Goal: Task Accomplishment & Management: Manage account settings

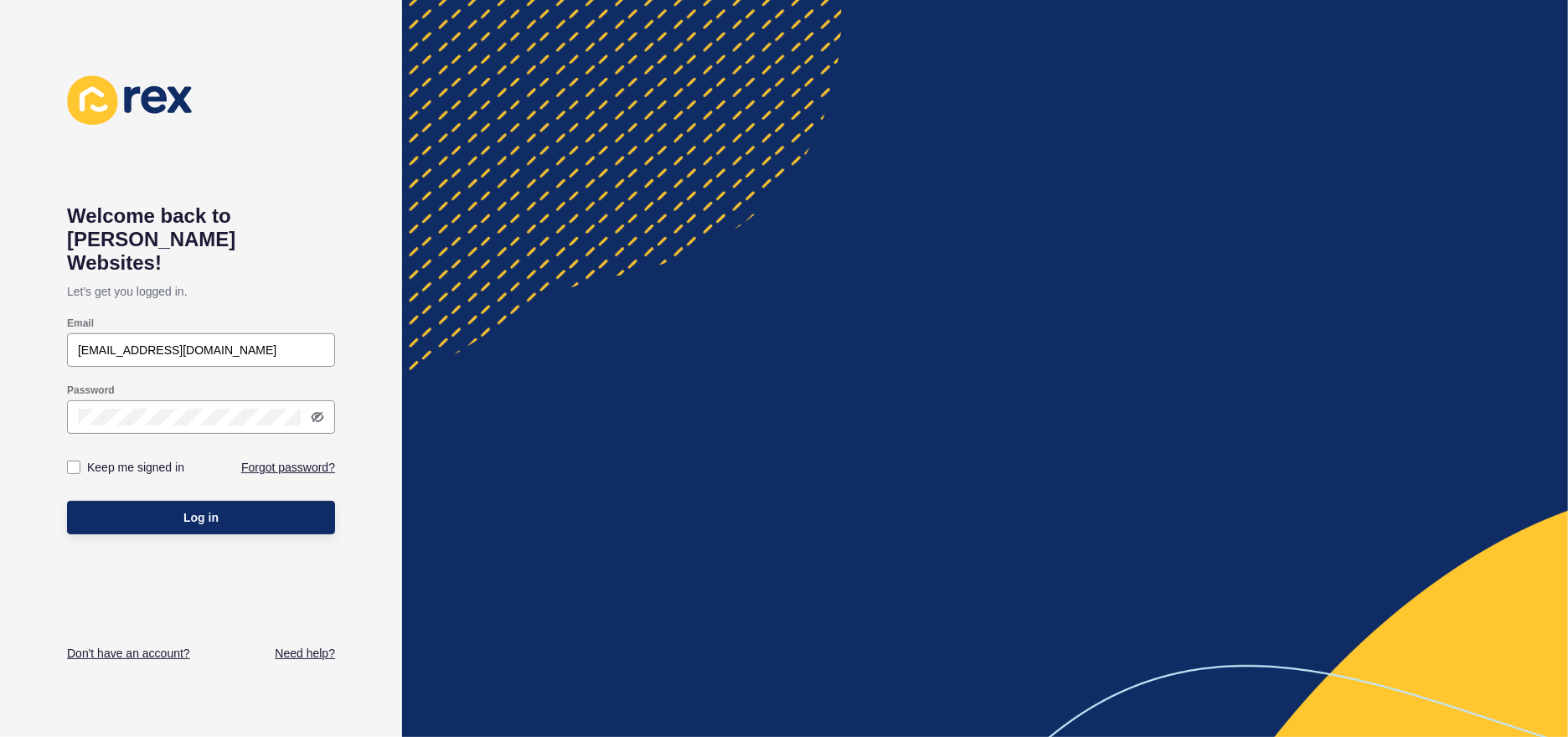
type input "[EMAIL_ADDRESS][DOMAIN_NAME]"
click at [67, 500] on button "Log in" at bounding box center [201, 517] width 268 height 34
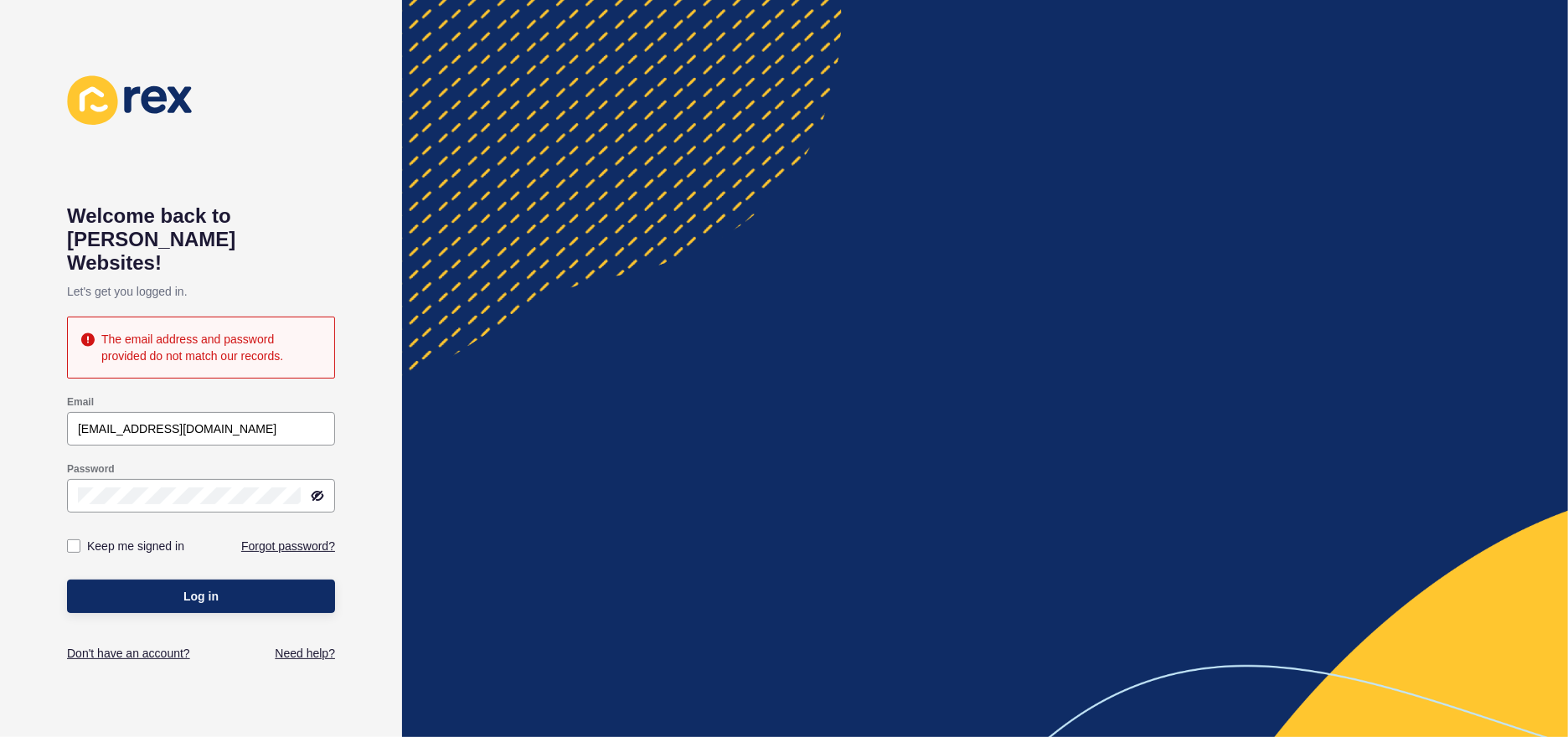
drag, startPoint x: 173, startPoint y: 483, endPoint x: 0, endPoint y: 474, distance: 173.2
click at [0, 477] on div "Welcome back to Rex Websites! Let's get you logged in. The email address and pa…" at bounding box center [201, 368] width 402 height 737
click at [0, 468] on div "Welcome back to Rex Websites! Let's get you logged in. The email address and pa…" at bounding box center [201, 368] width 402 height 737
click at [67, 580] on button "Log in" at bounding box center [201, 597] width 268 height 34
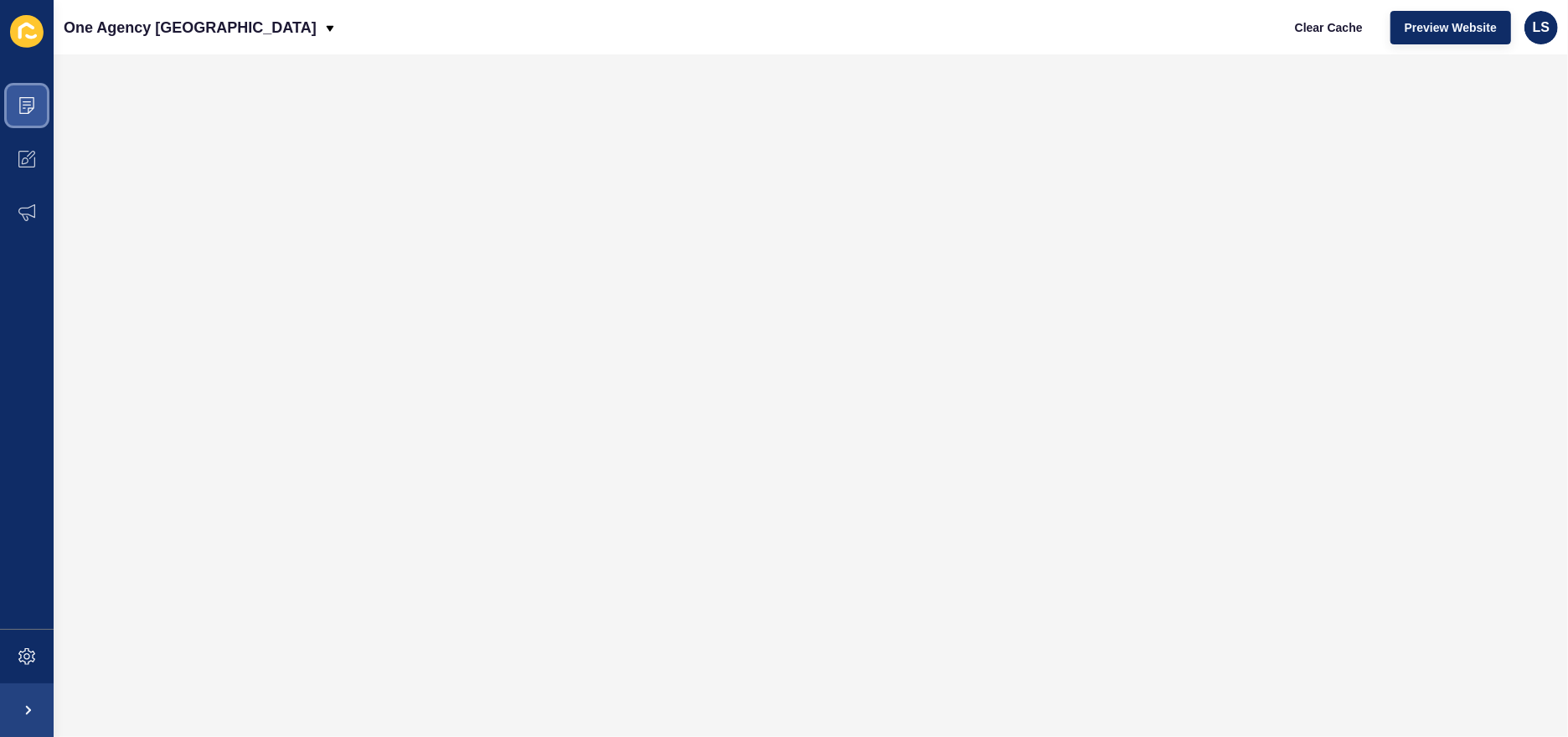
click at [32, 107] on icon at bounding box center [26, 106] width 15 height 17
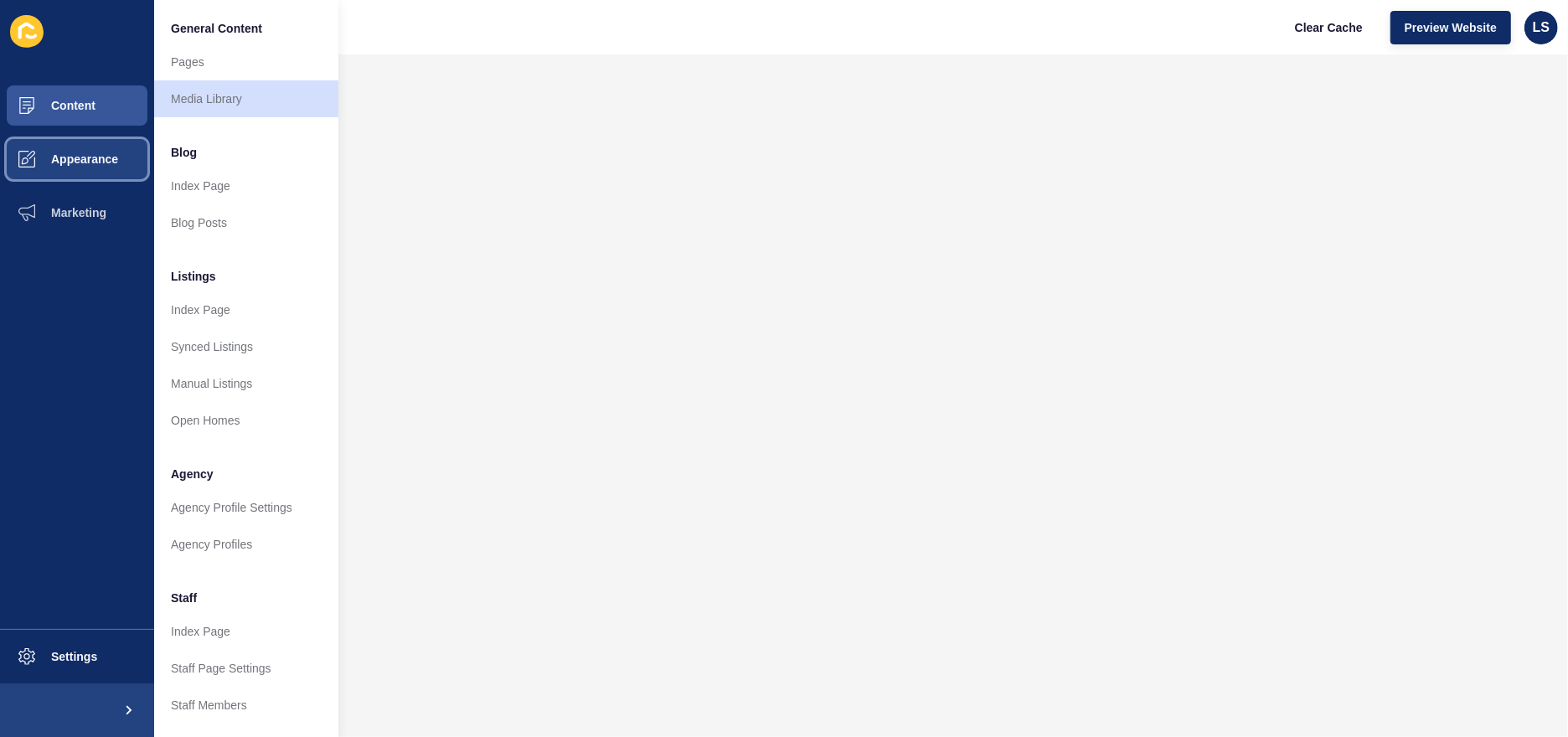
click at [72, 160] on span "Appearance" at bounding box center [58, 159] width 121 height 13
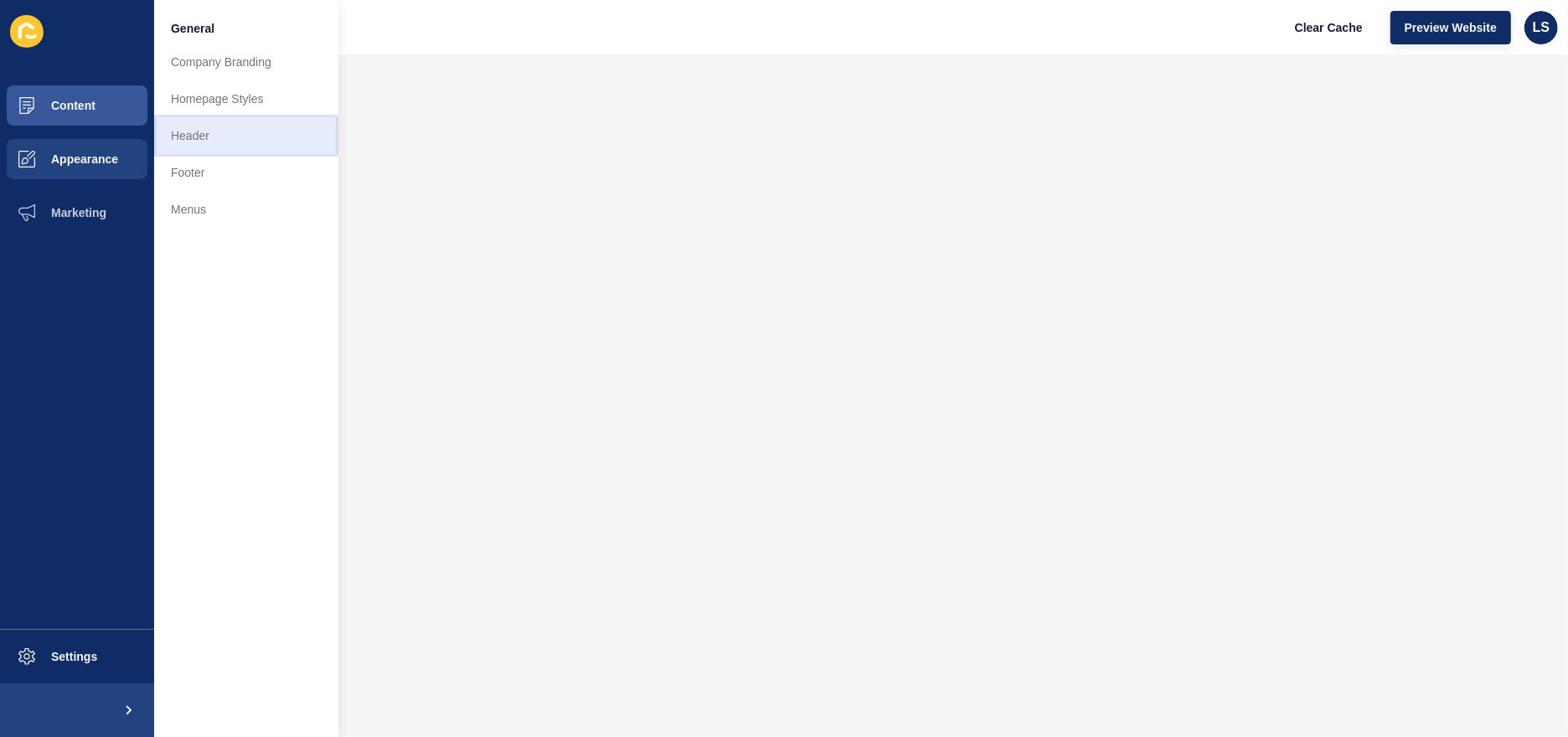
click at [203, 131] on link "Header" at bounding box center [245, 135] width 184 height 37
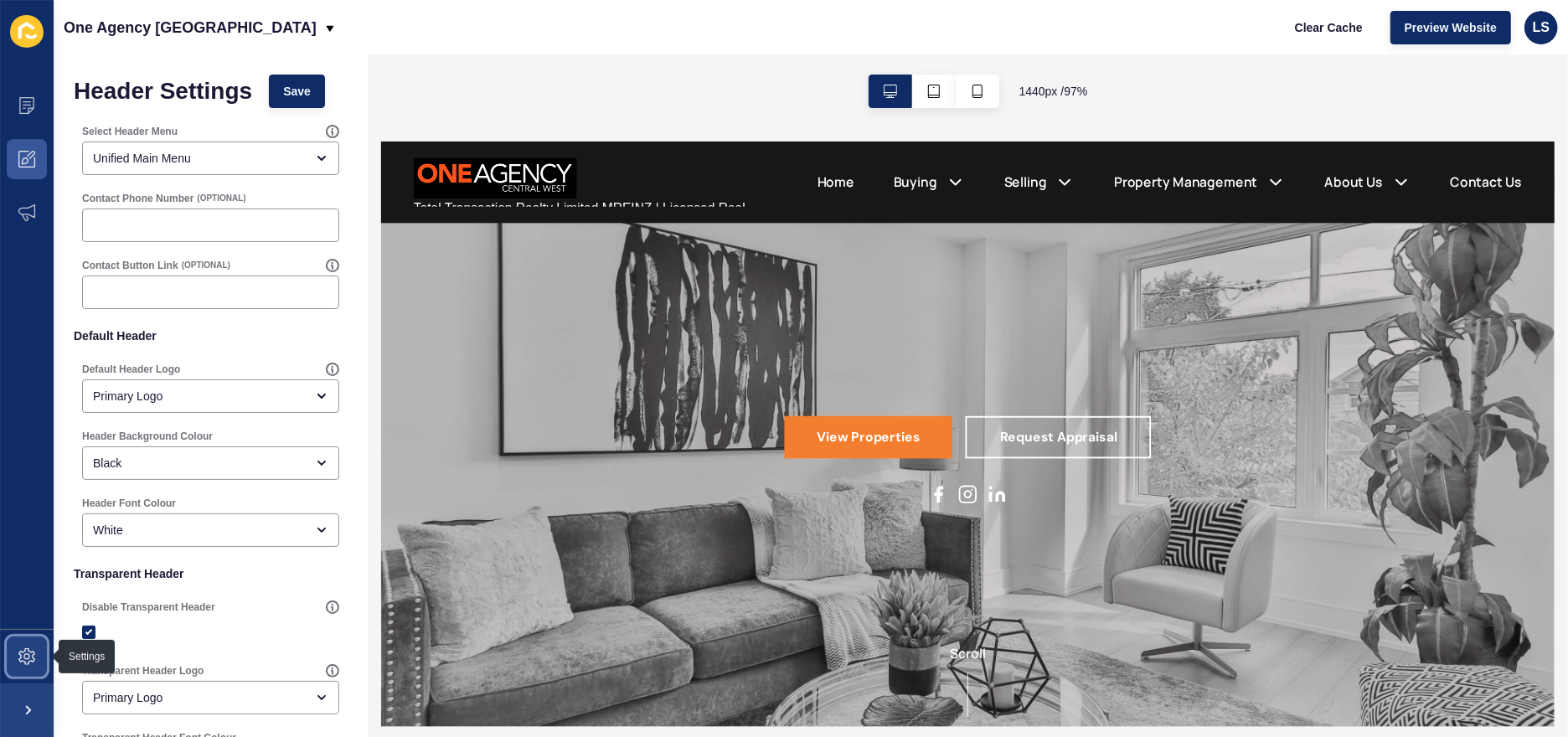
click at [35, 644] on span at bounding box center [26, 656] width 54 height 54
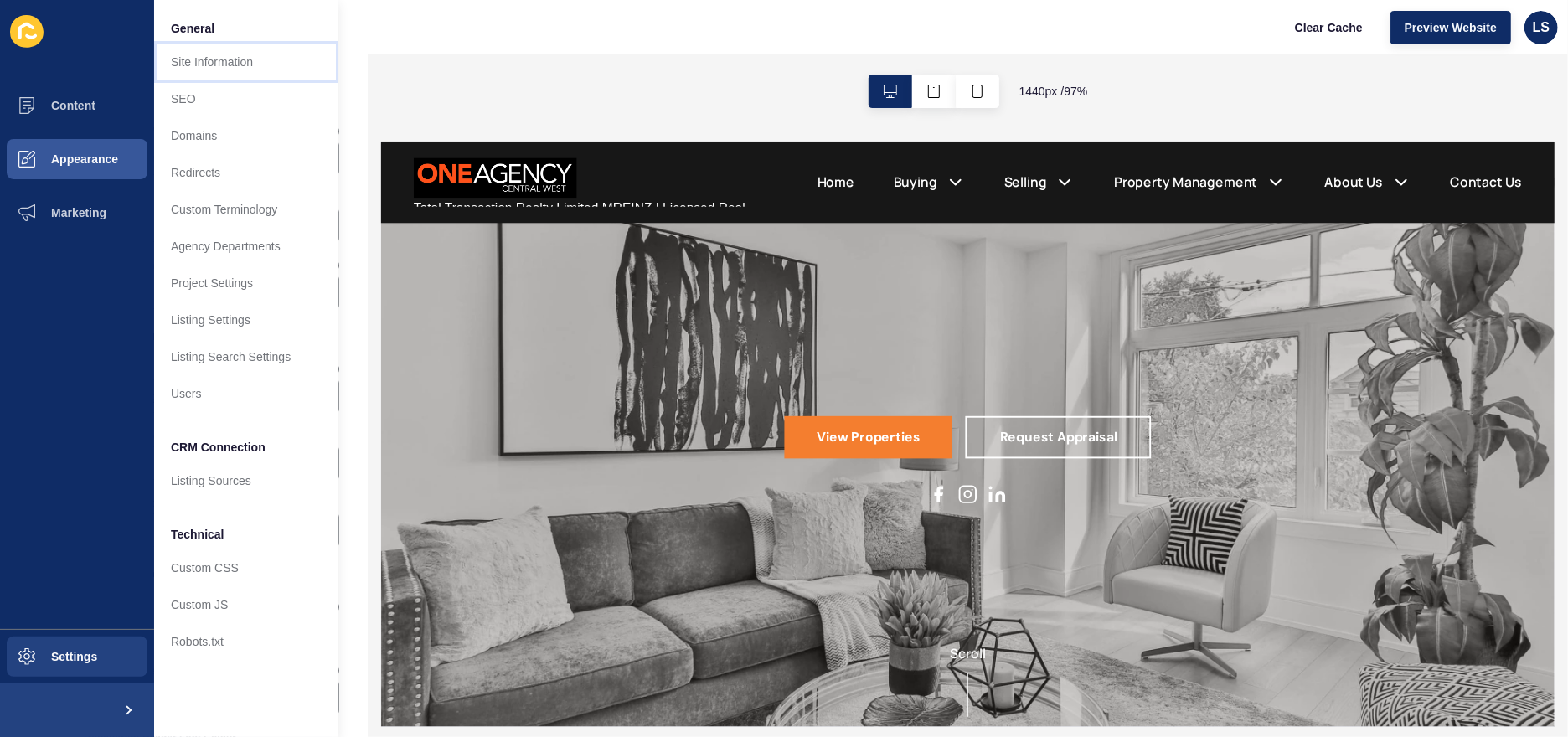
click at [234, 55] on link "Site Information" at bounding box center [245, 61] width 184 height 37
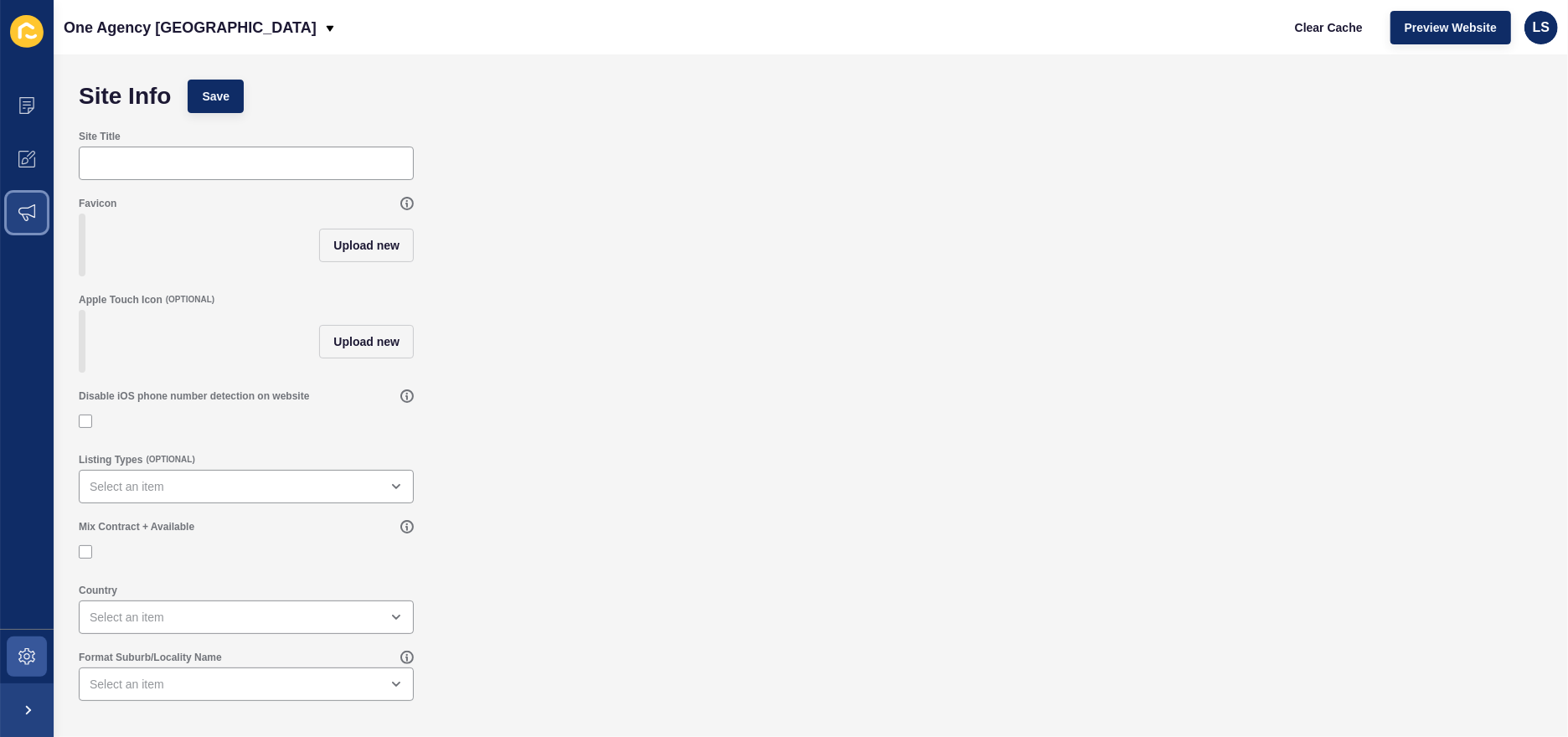
click at [29, 211] on icon at bounding box center [27, 213] width 17 height 17
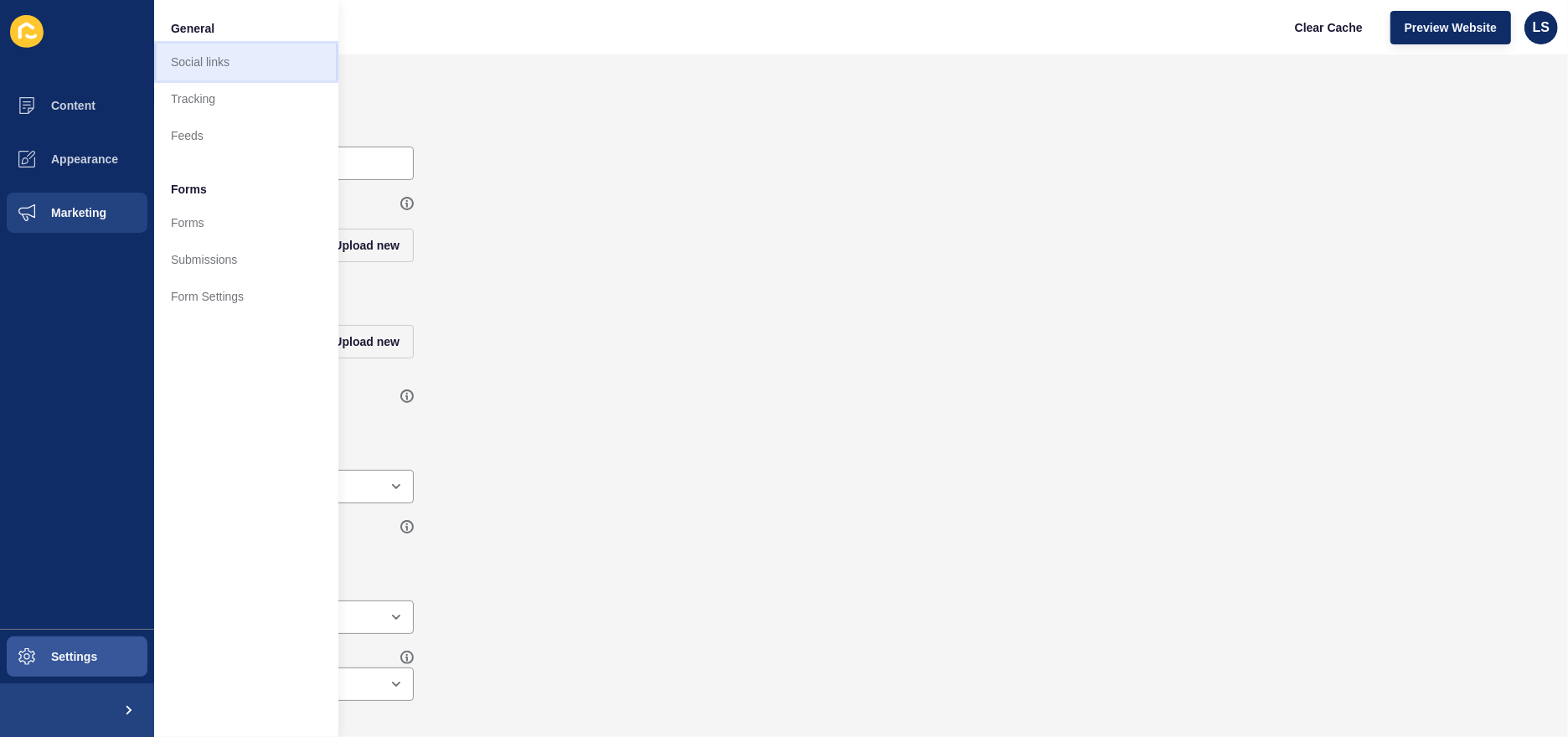
click at [199, 66] on link "Social links" at bounding box center [245, 61] width 184 height 37
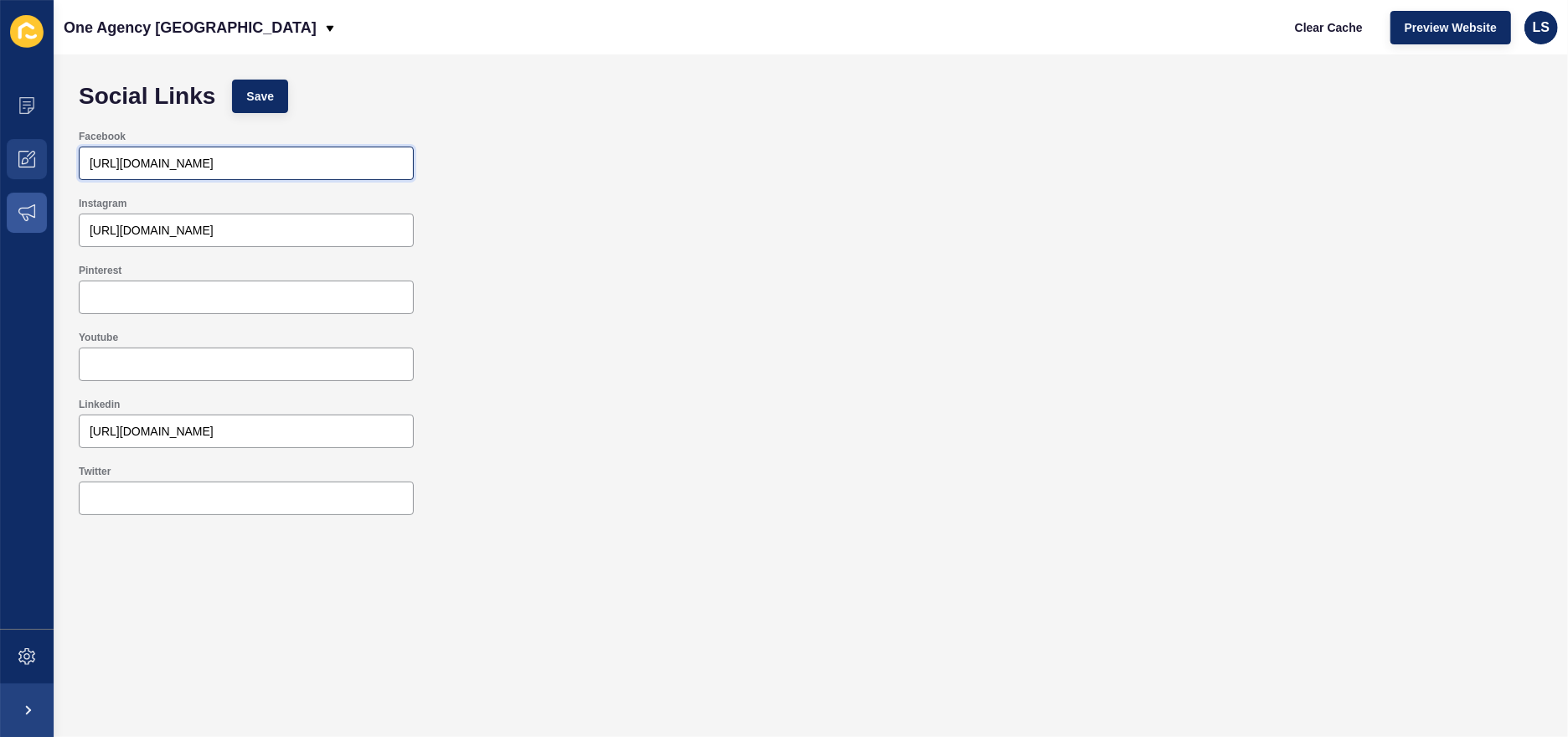
drag, startPoint x: 295, startPoint y: 158, endPoint x: 0, endPoint y: 173, distance: 295.4
click at [0, 173] on div "Content Appearance Marketing Settings One Agency Central West Clear Cache Previ…" at bounding box center [784, 368] width 1568 height 737
paste input "OneAgencyCW"
type input "https://www.facebook.com/OneAgencyCW/"
drag, startPoint x: 374, startPoint y: 229, endPoint x: 48, endPoint y: 221, distance: 326.1
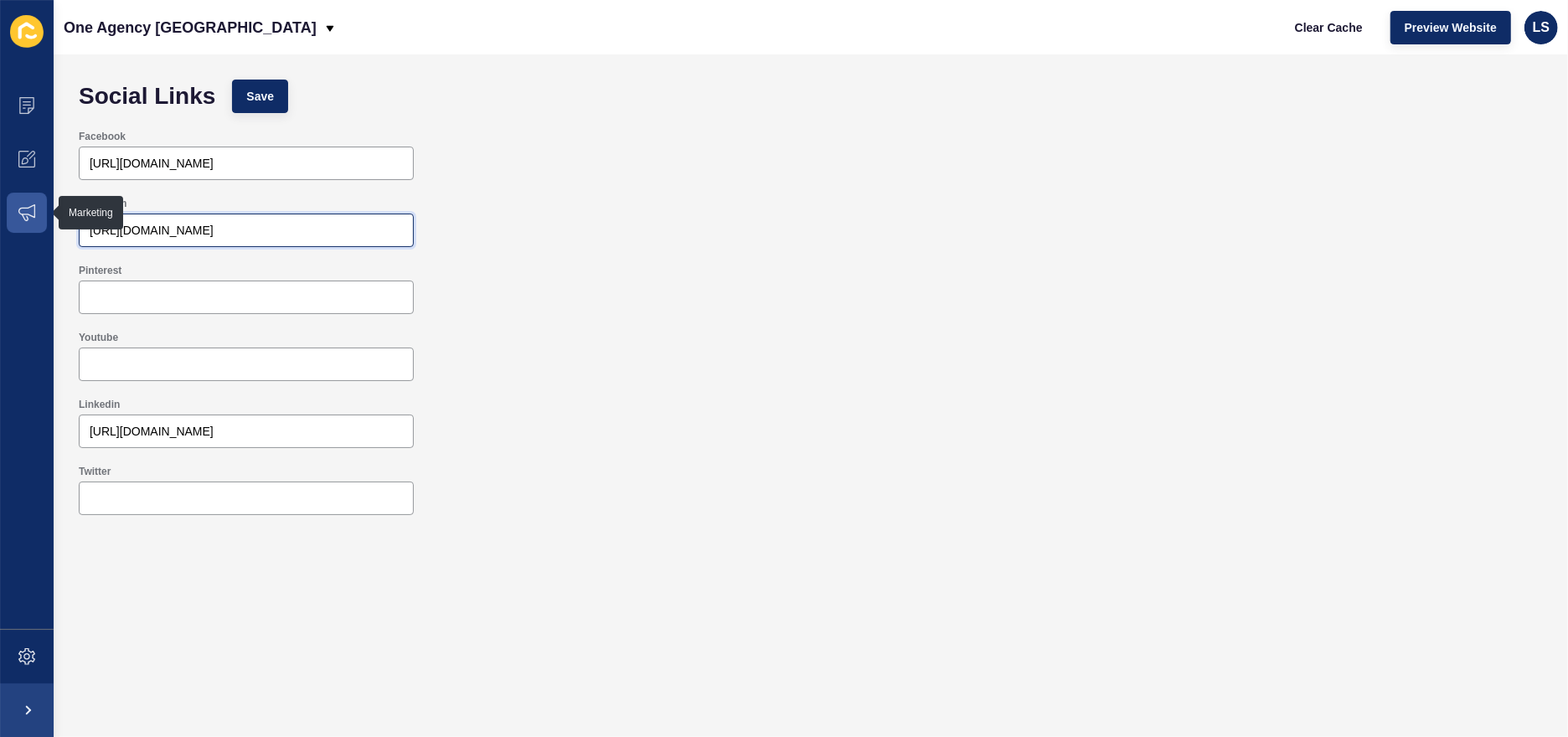
click at [48, 221] on div "Content Appearance Marketing Settings One Agency Central West Clear Cache Previ…" at bounding box center [784, 368] width 1568 height 737
paste input "one_agency_central_west"
type input "https://www.instagram.com/one_agency_central_west_/"
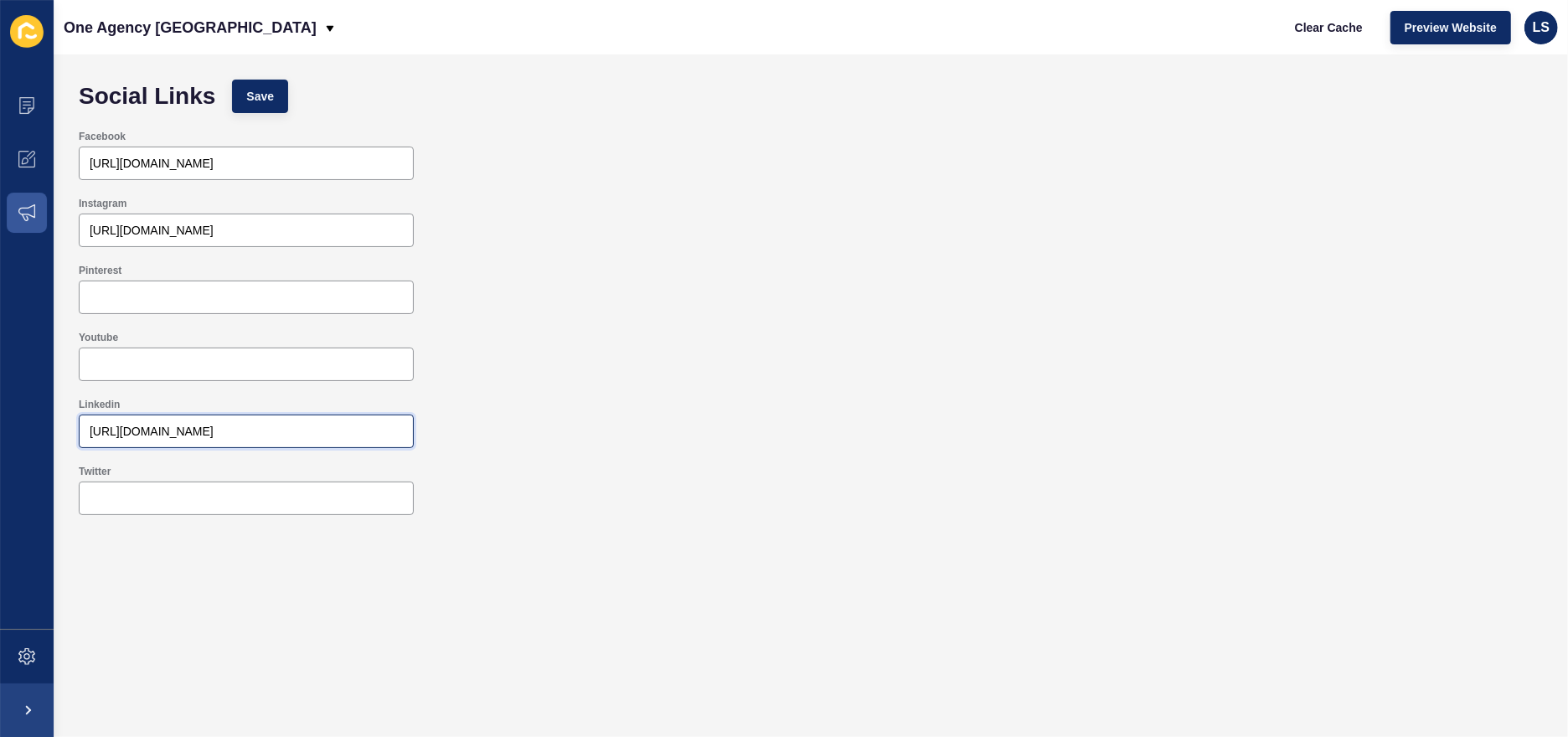
drag, startPoint x: 322, startPoint y: 437, endPoint x: 0, endPoint y: 423, distance: 322.3
click at [0, 423] on div "Content Appearance Marketing Settings One Agency Central West Clear Cache Previ…" at bounding box center [784, 368] width 1568 height 737
paste input "oneagencycw/"
type input "https://www.linkedin.com/company/oneagencycw/"
click at [270, 94] on span "Save" at bounding box center [259, 96] width 27 height 17
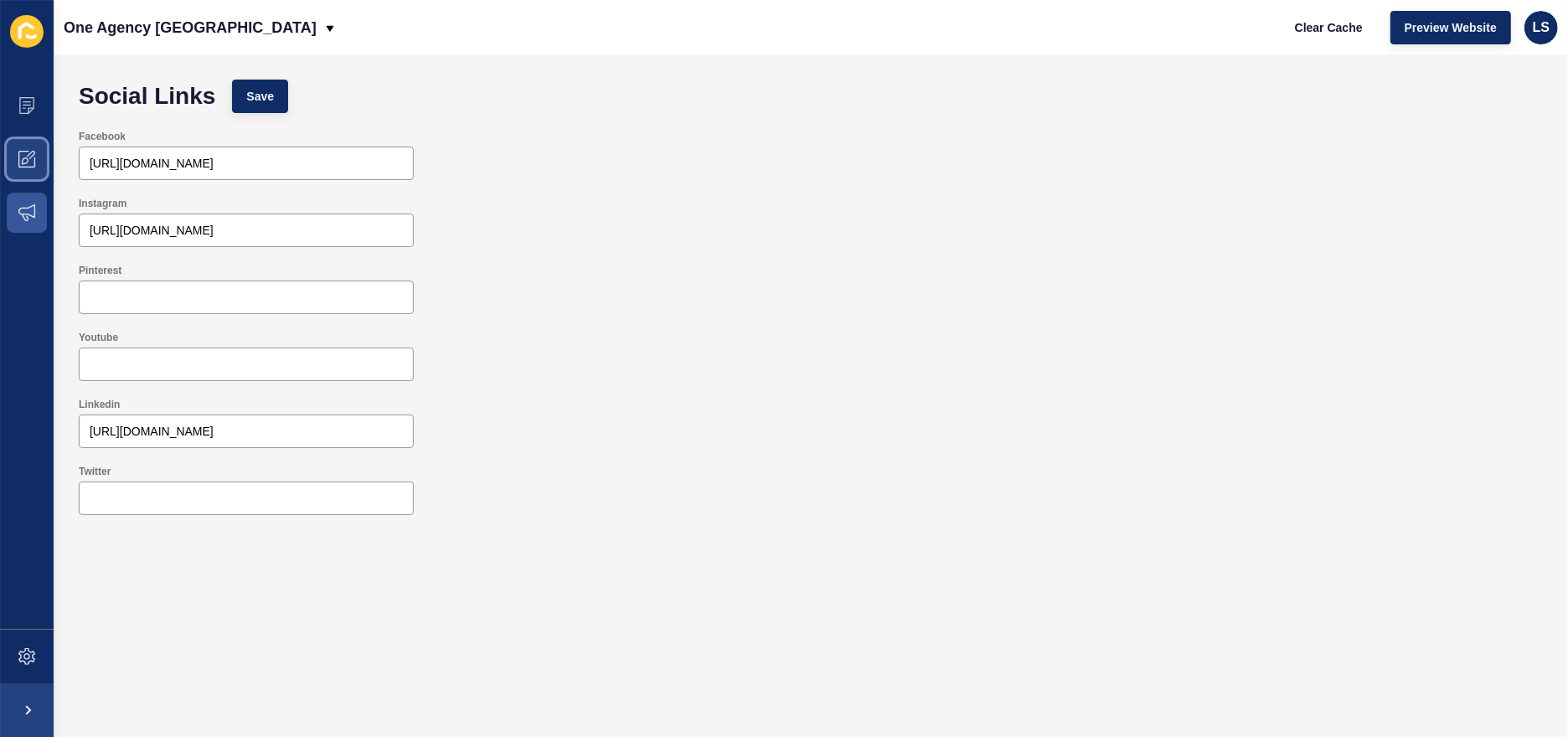
click at [49, 152] on span at bounding box center [26, 158] width 54 height 54
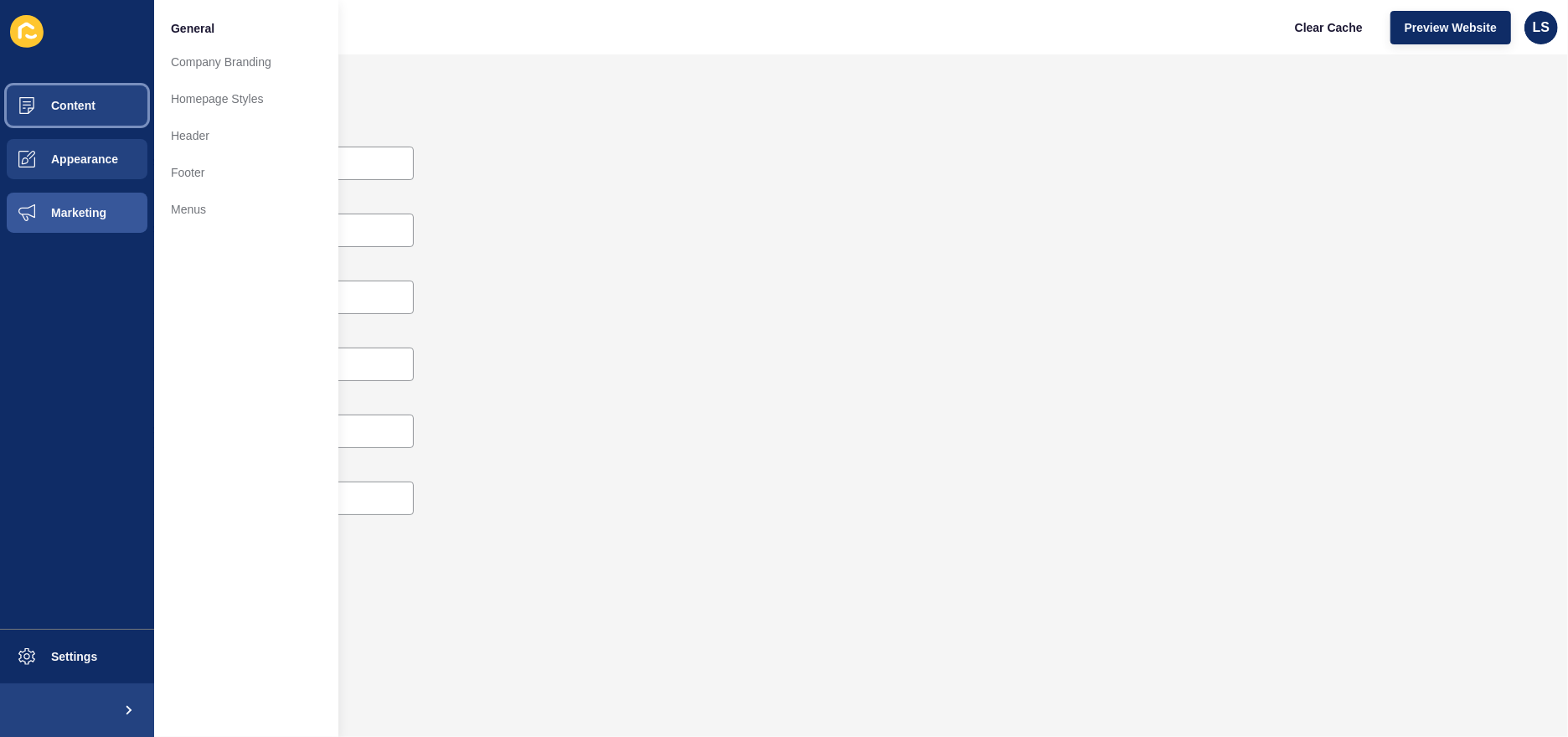
click at [34, 118] on span at bounding box center [26, 106] width 54 height 54
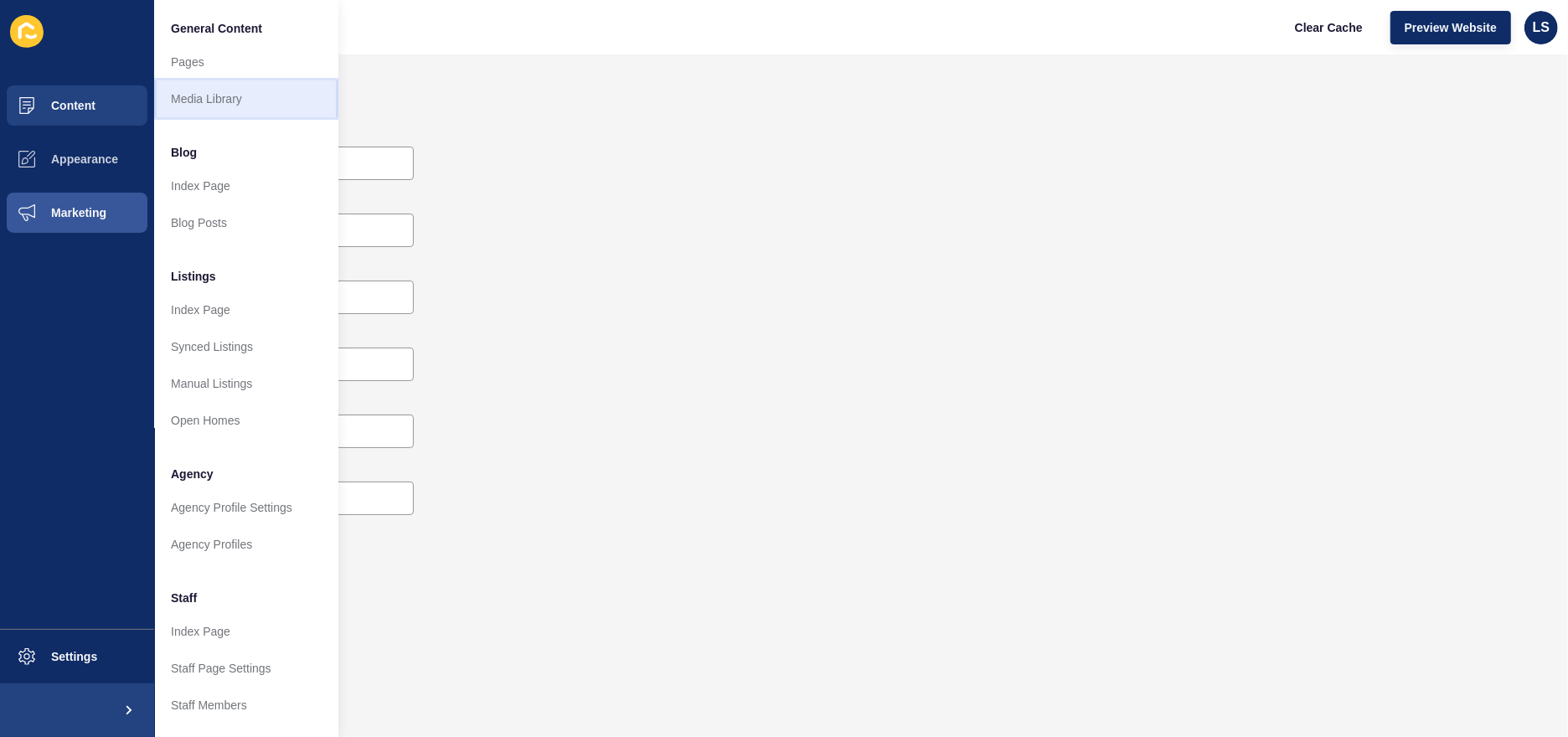
click at [207, 91] on link "Media Library" at bounding box center [245, 98] width 184 height 37
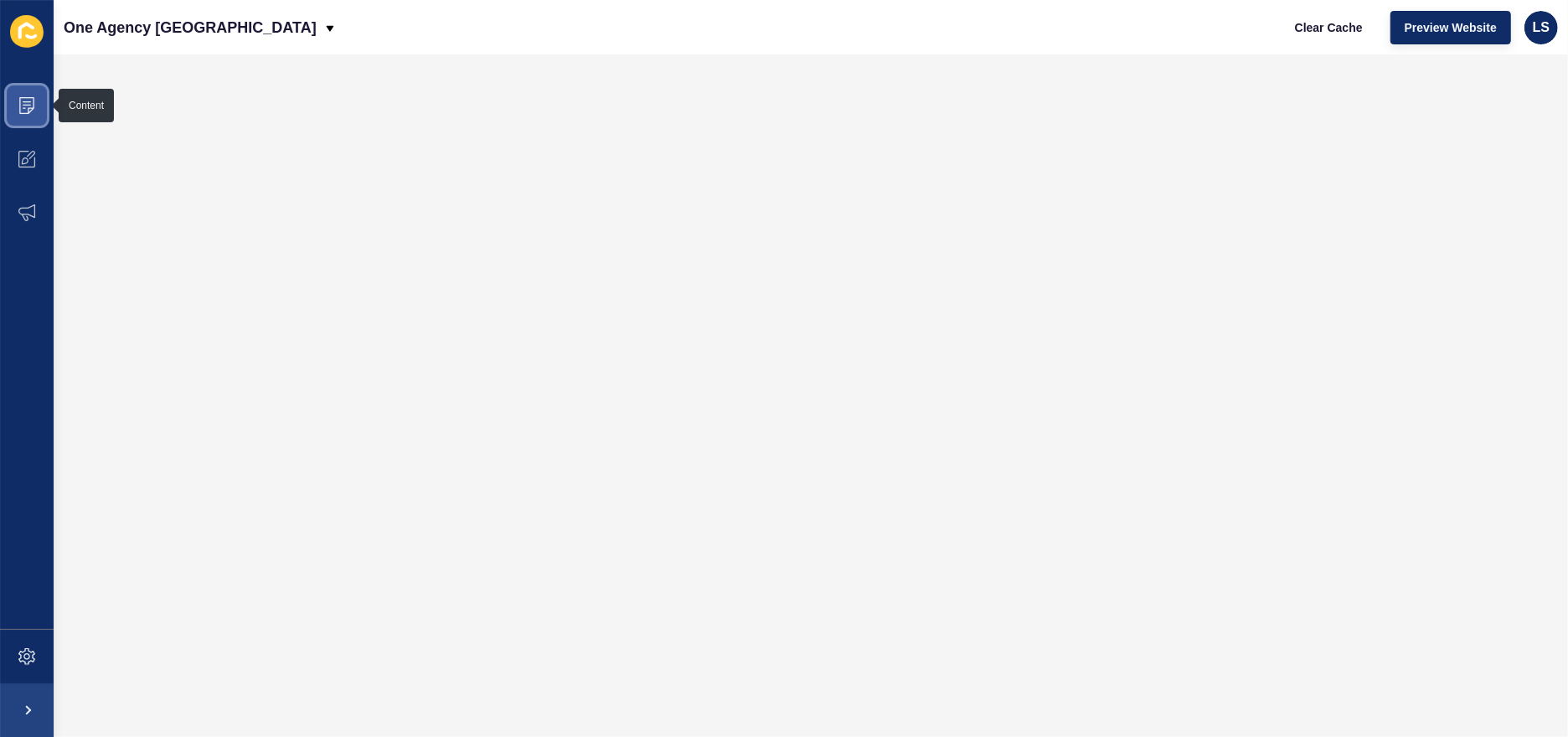
click at [32, 102] on icon at bounding box center [27, 106] width 17 height 17
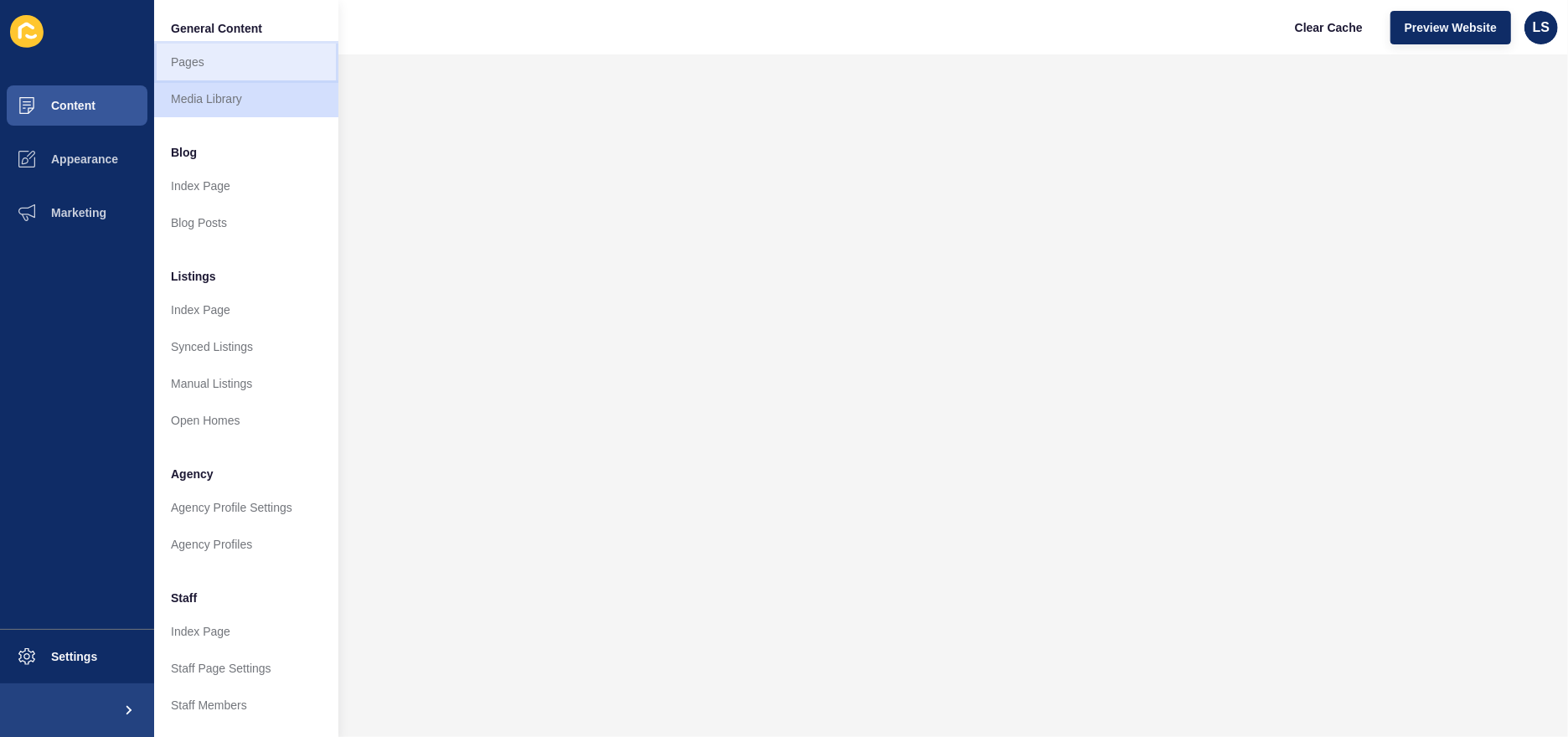
click at [194, 64] on link "Pages" at bounding box center [245, 61] width 184 height 37
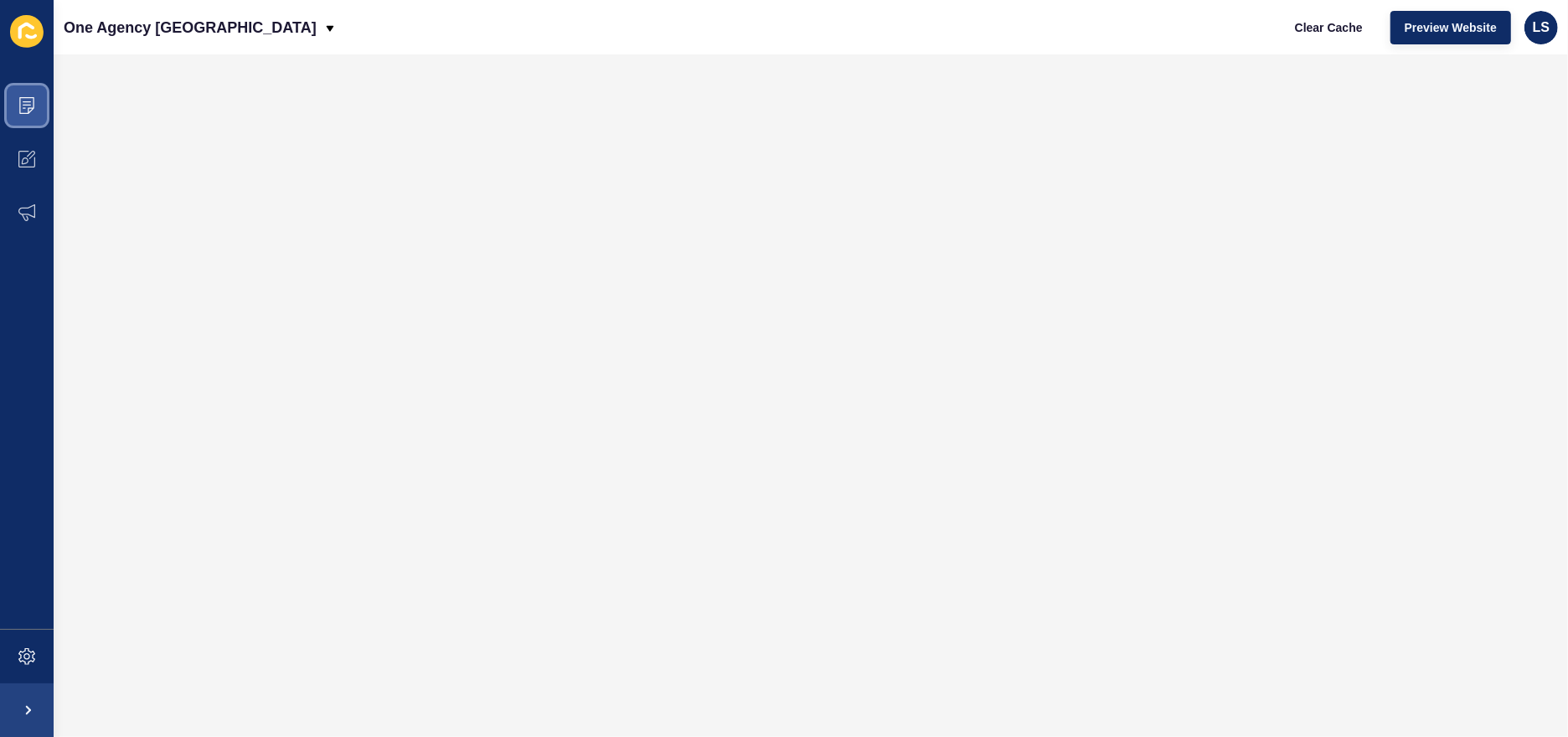
click at [33, 94] on span at bounding box center [26, 106] width 54 height 54
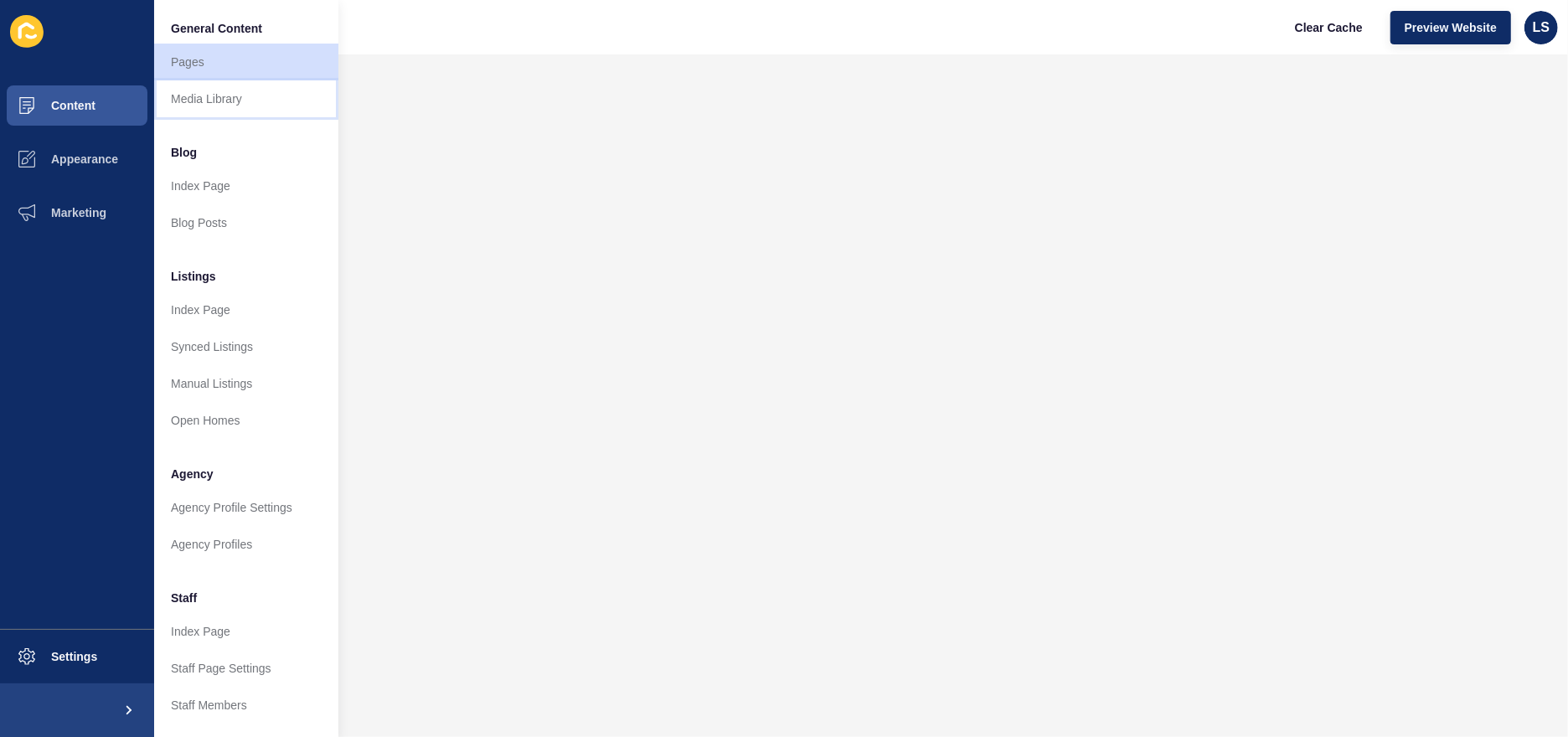
click at [201, 94] on link "Media Library" at bounding box center [245, 98] width 184 height 37
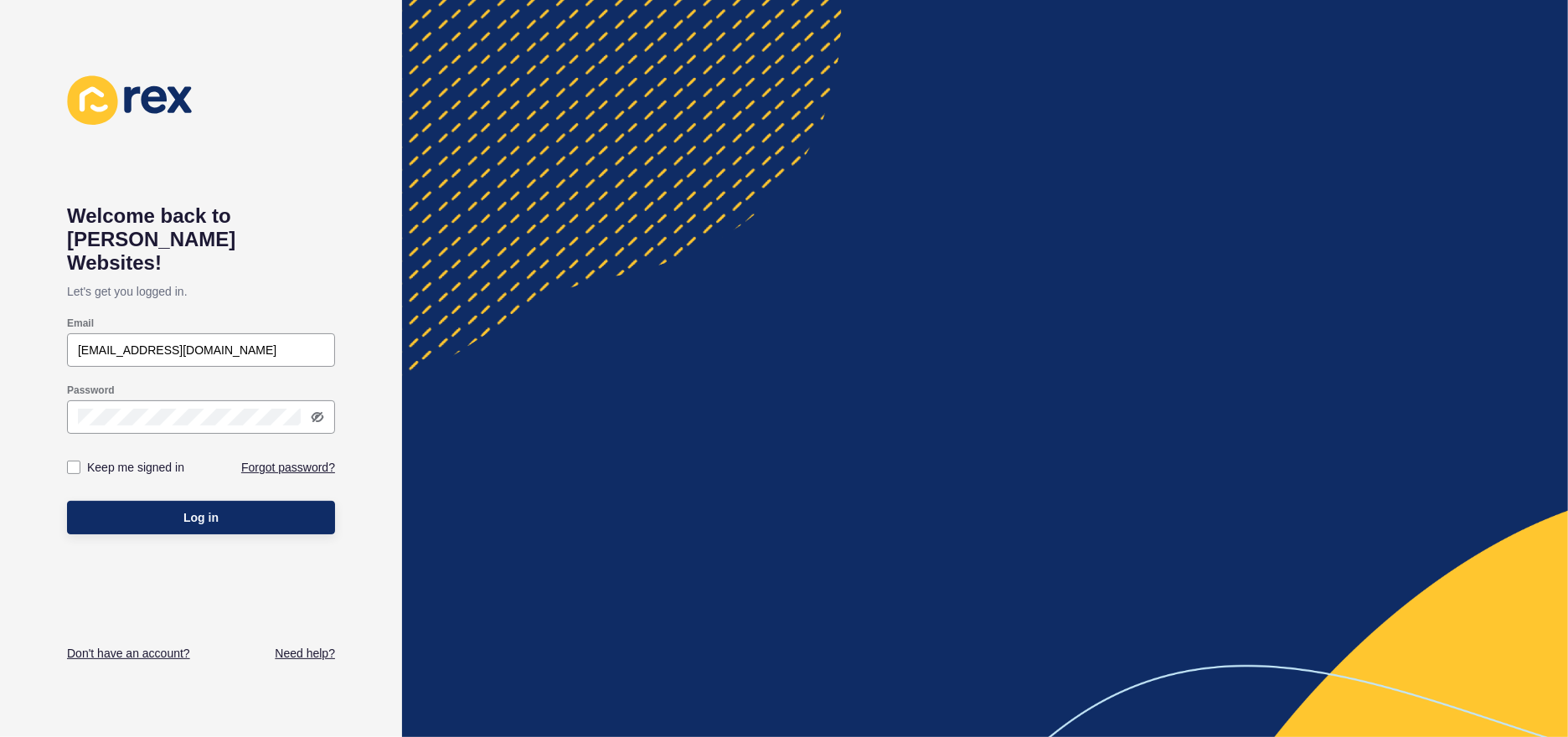
type input "[EMAIL_ADDRESS][DOMAIN_NAME]"
click at [67, 500] on button "Log in" at bounding box center [201, 517] width 268 height 34
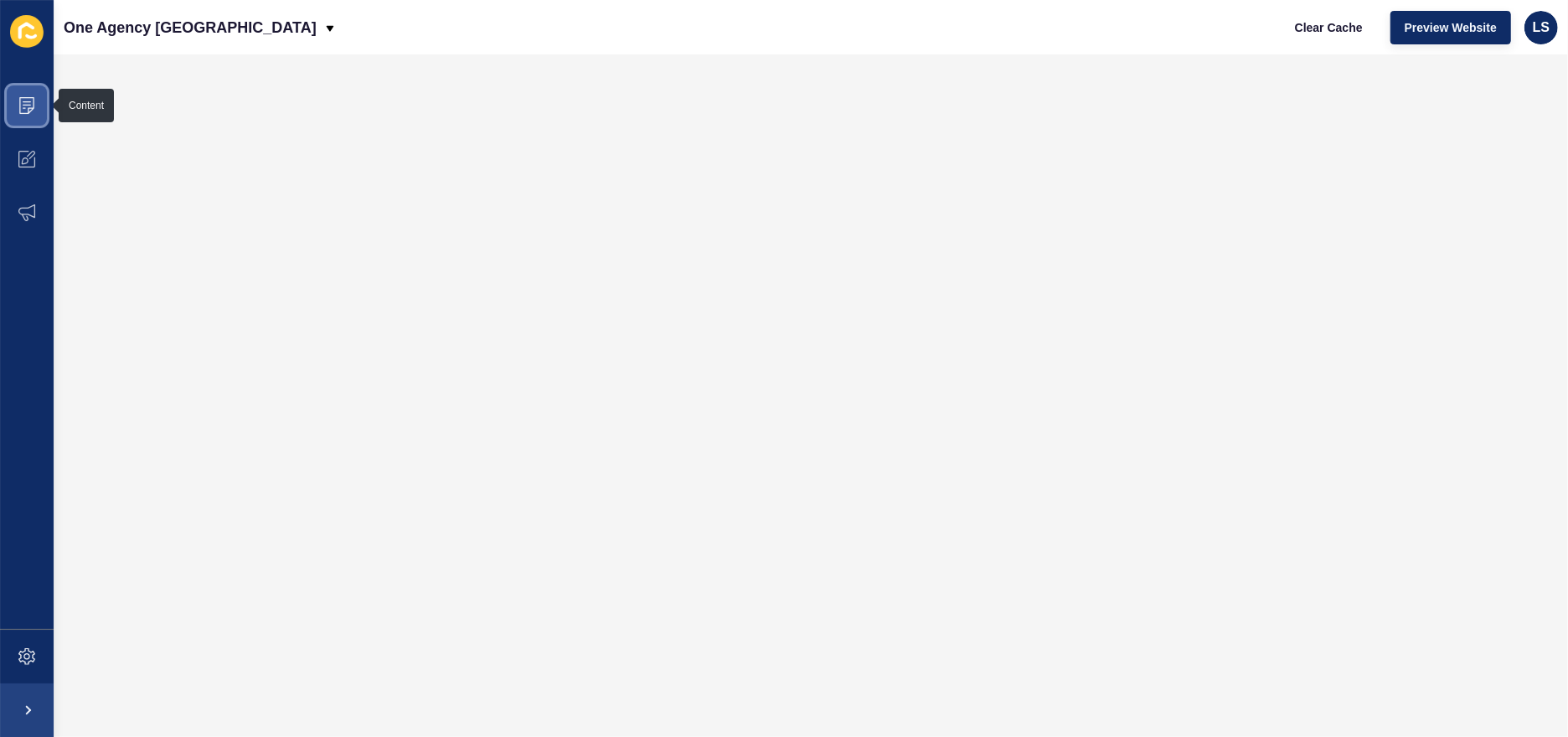
click at [38, 101] on span at bounding box center [26, 106] width 54 height 54
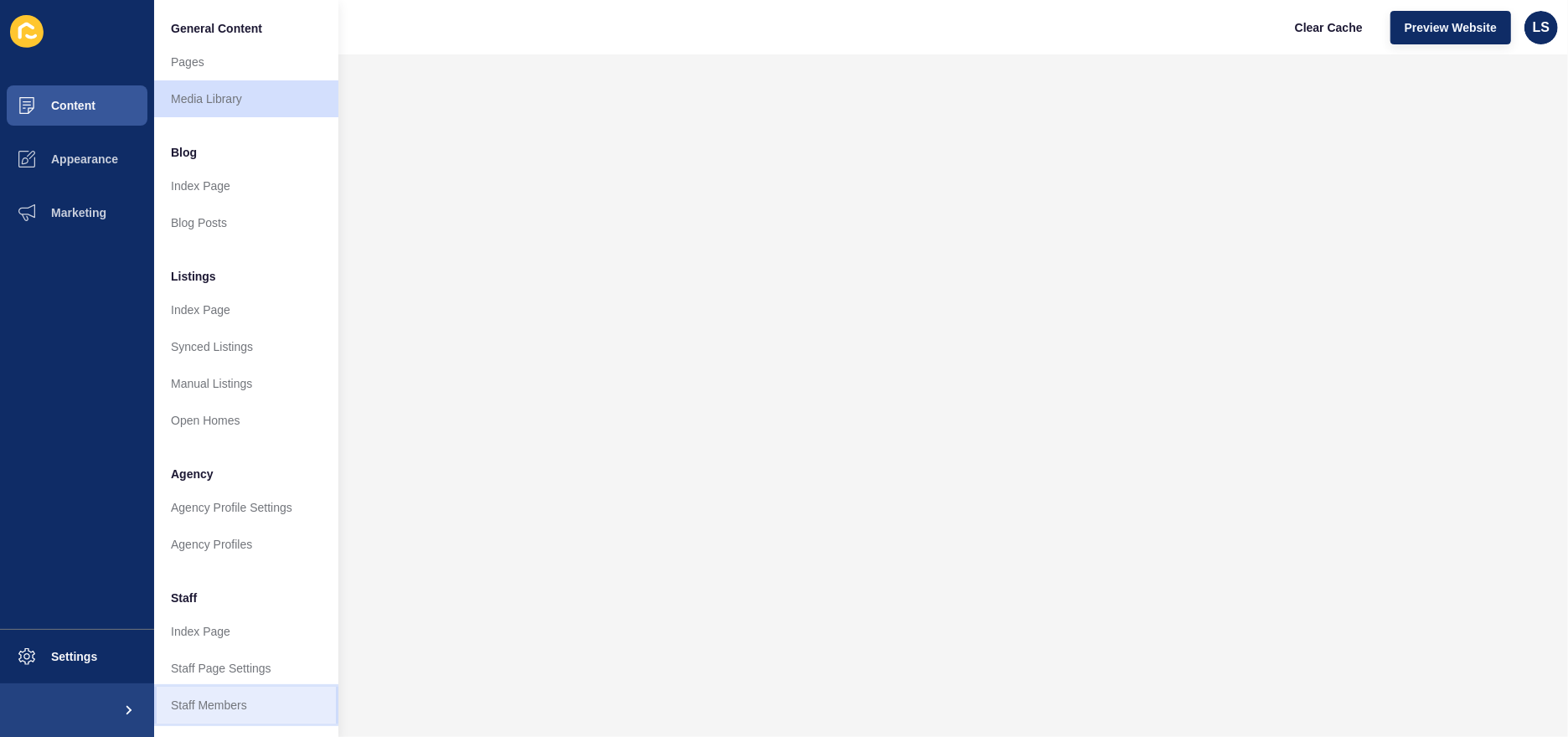
click at [221, 704] on link "Staff Members" at bounding box center [245, 705] width 184 height 37
